Goal: Task Accomplishment & Management: Use online tool/utility

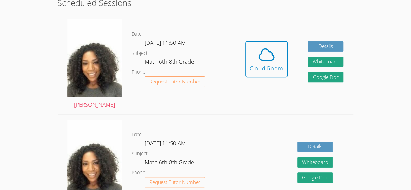
scroll to position [198, 0]
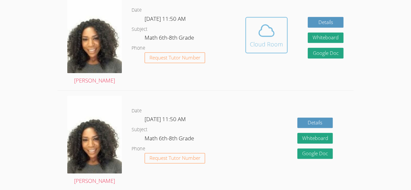
click at [283, 47] on button "Cloud Room" at bounding box center [266, 35] width 42 height 36
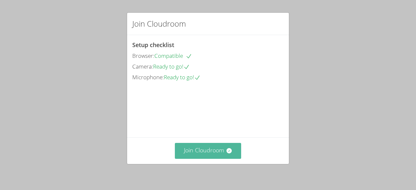
click at [205, 154] on button "Join Cloudroom" at bounding box center [208, 151] width 67 height 16
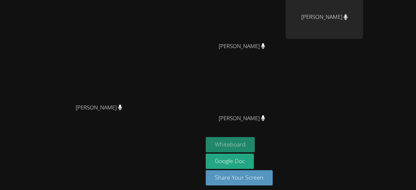
scroll to position [83, 0]
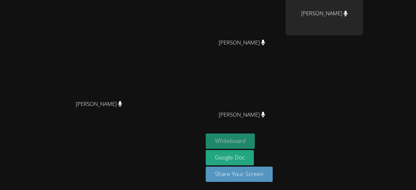
click at [255, 143] on button "Whiteboard" at bounding box center [230, 141] width 49 height 15
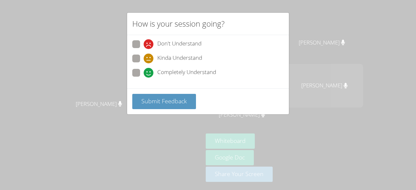
click at [143, 73] on label "Completely Understand" at bounding box center [174, 73] width 84 height 9
click at [144, 73] on input "Completely Understand" at bounding box center [147, 72] width 6 height 6
radio input "true"
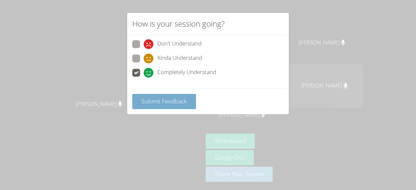
click at [163, 98] on span "Submit Feedback" at bounding box center [163, 101] width 45 height 8
